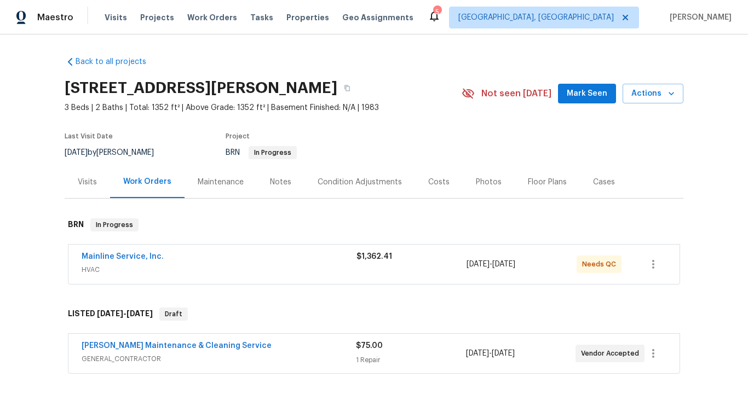
click at [82, 179] on div "Visits" at bounding box center [87, 182] width 19 height 11
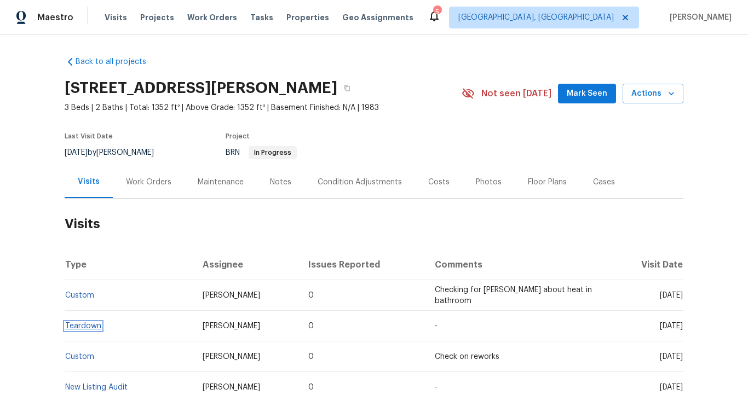
click at [81, 324] on link "Teardown" at bounding box center [83, 327] width 36 height 8
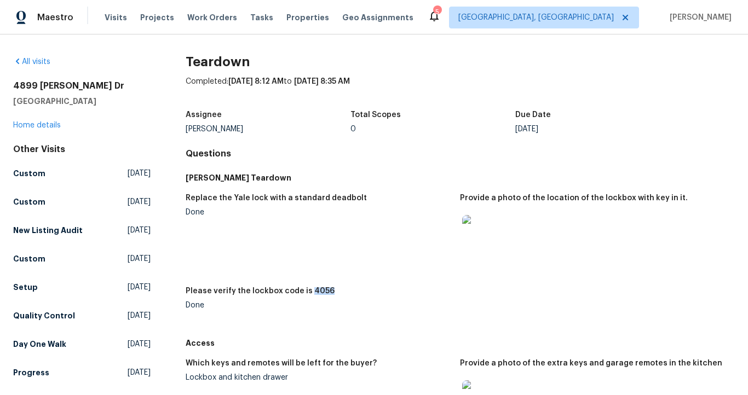
drag, startPoint x: 303, startPoint y: 289, endPoint x: 328, endPoint y: 289, distance: 24.7
click at [328, 289] on div "Please verify the lockbox code is 4056" at bounding box center [319, 295] width 266 height 14
copy h5 "4056"
